Goal: Navigation & Orientation: Find specific page/section

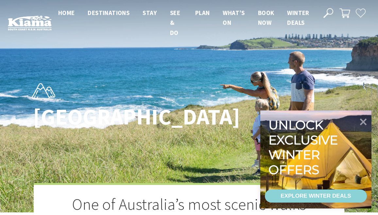
scroll to position [197, 377]
click at [367, 120] on icon at bounding box center [364, 122] width 16 height 16
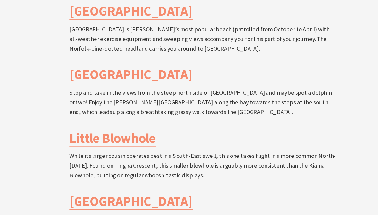
scroll to position [1367, 0]
